Goal: Entertainment & Leisure: Consume media (video, audio)

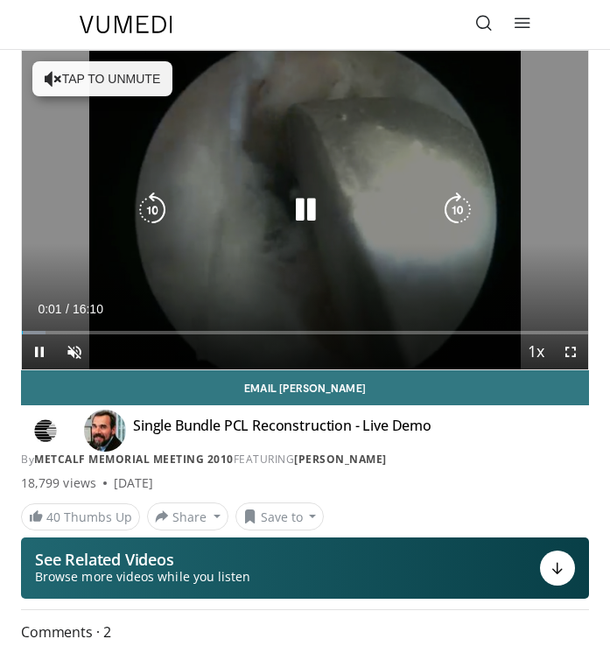
click at [125, 78] on button "Tap to unmute" at bounding box center [102, 78] width 140 height 35
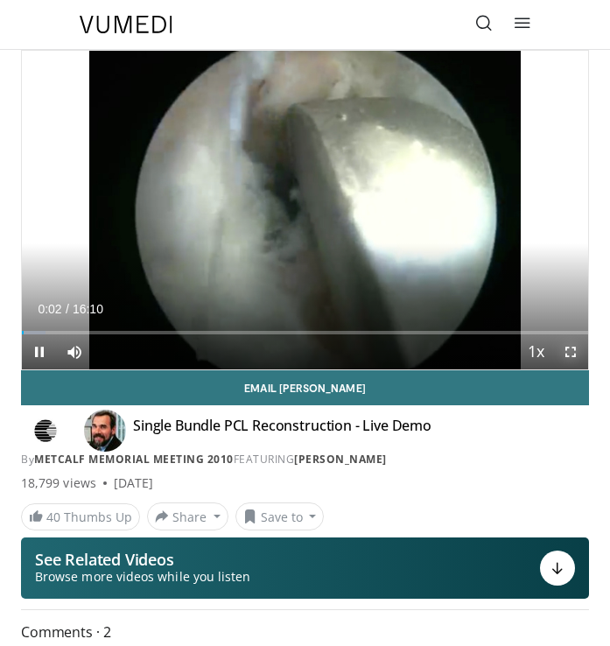
click at [576, 359] on span "Video Player" at bounding box center [570, 351] width 35 height 35
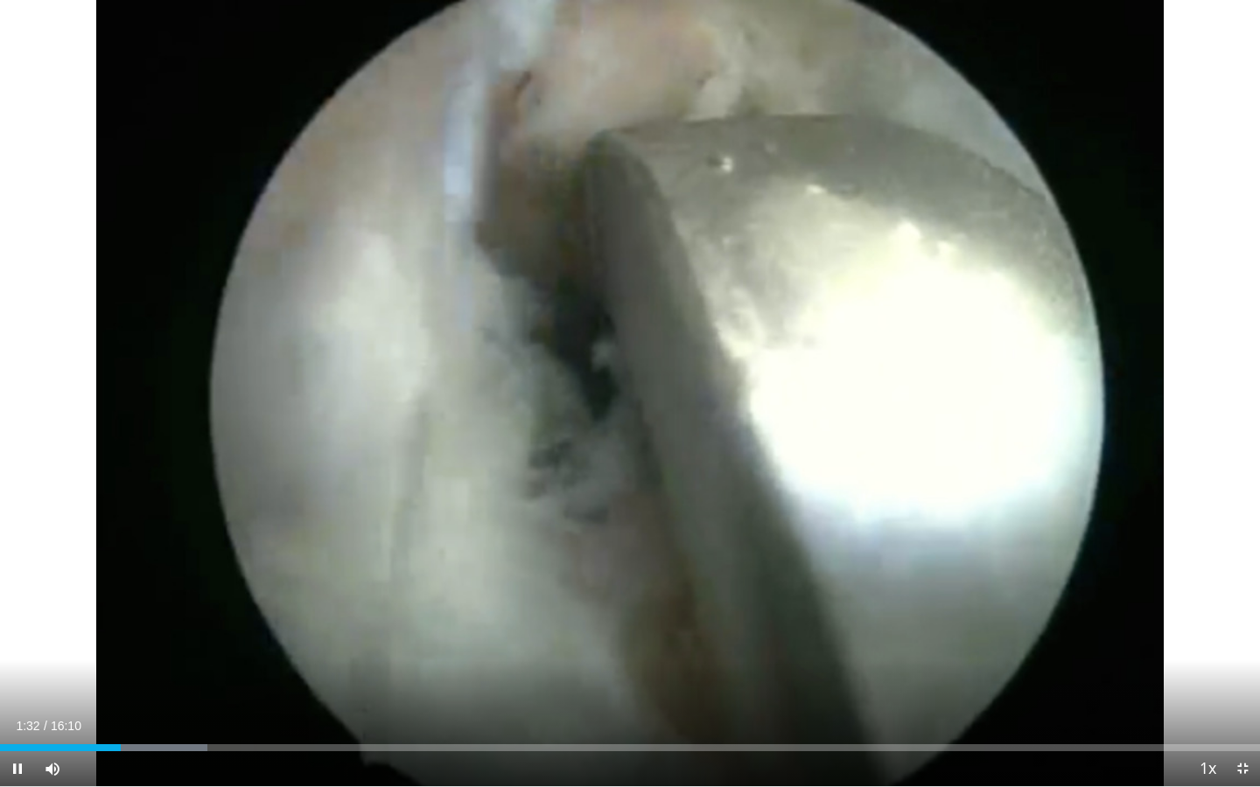
click at [609, 645] on div "Current Time 1:32 / Duration 16:10" at bounding box center [630, 726] width 1260 height 16
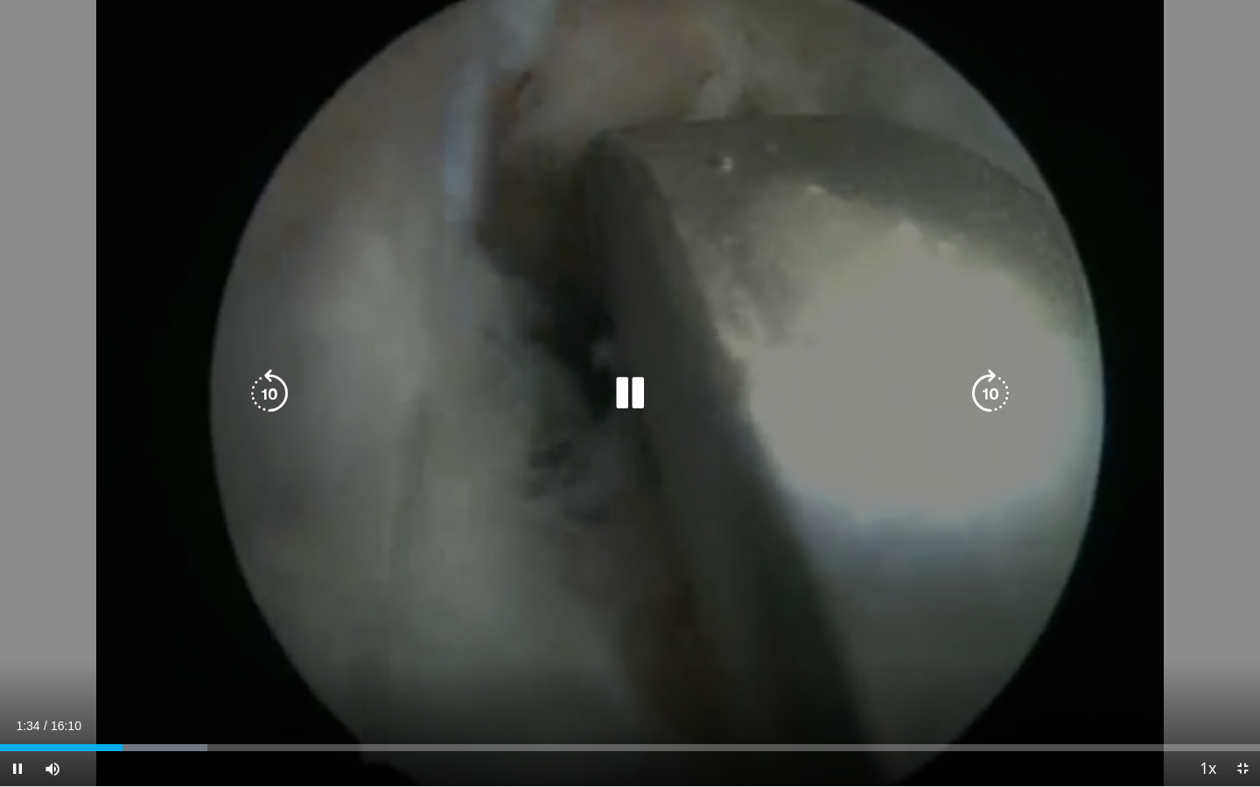
click at [609, 480] on div "10 seconds Tap to unmute" at bounding box center [630, 393] width 1260 height 786
click at [559, 421] on div "10 seconds Tap to unmute" at bounding box center [630, 393] width 1260 height 786
click at [281, 393] on icon "Video Player" at bounding box center [269, 393] width 49 height 49
click at [609, 645] on div "10 seconds Tap to unmute" at bounding box center [630, 393] width 1260 height 786
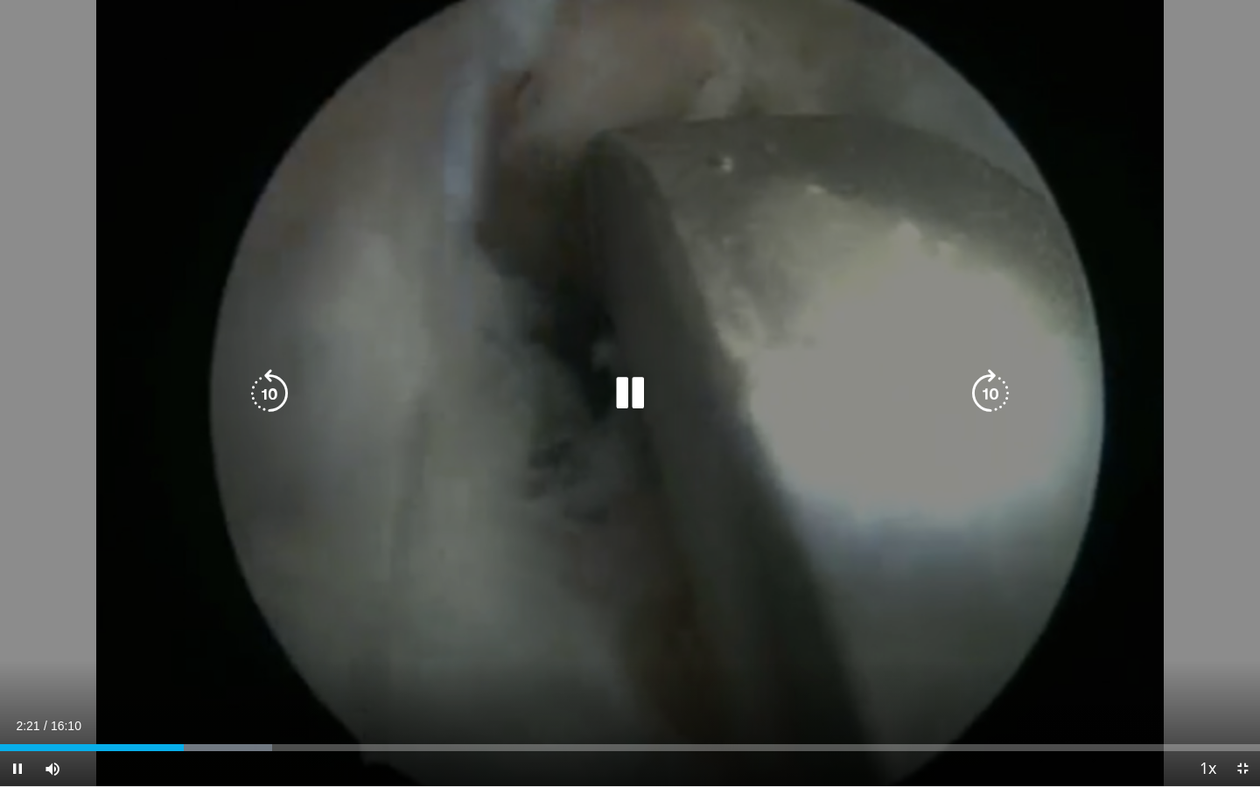
click at [609, 424] on div "10 seconds Tap to unmute" at bounding box center [630, 393] width 1260 height 786
click at [609, 451] on div "10 seconds Tap to unmute" at bounding box center [630, 393] width 1260 height 786
